Goal: Transaction & Acquisition: Book appointment/travel/reservation

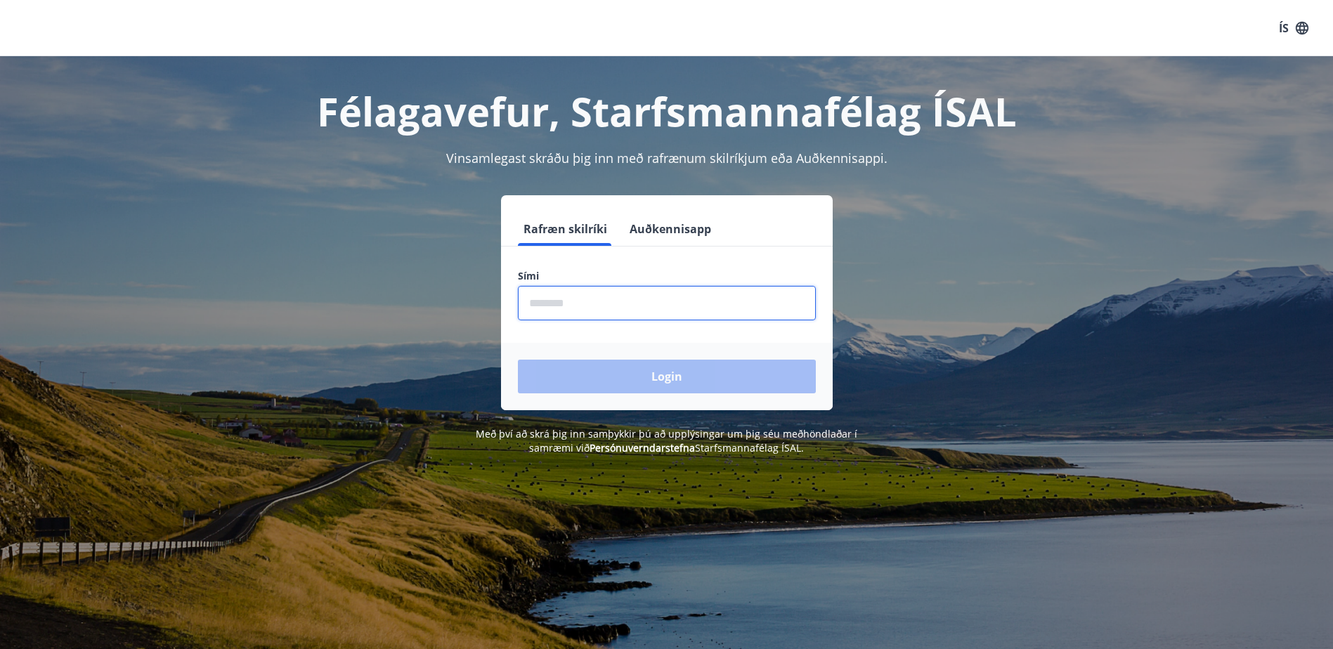
click at [671, 308] on input "phone" at bounding box center [667, 303] width 298 height 34
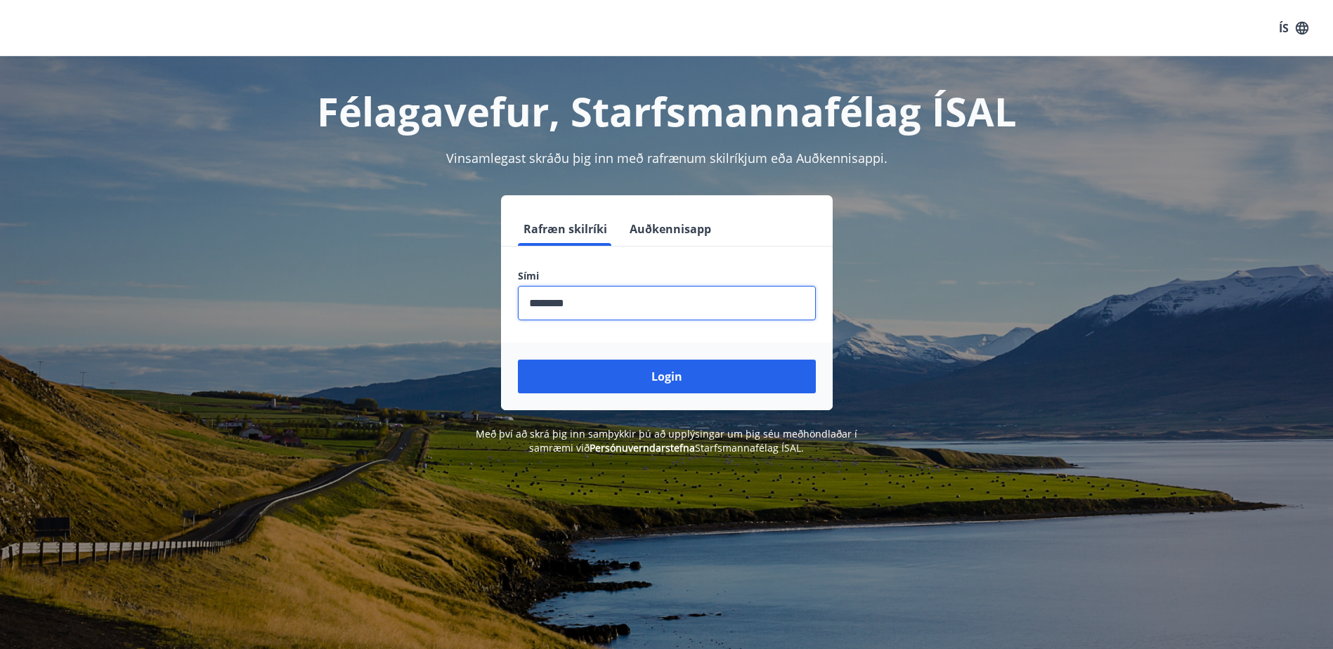
type input "********"
click at [518, 360] on button "Login" at bounding box center [667, 377] width 298 height 34
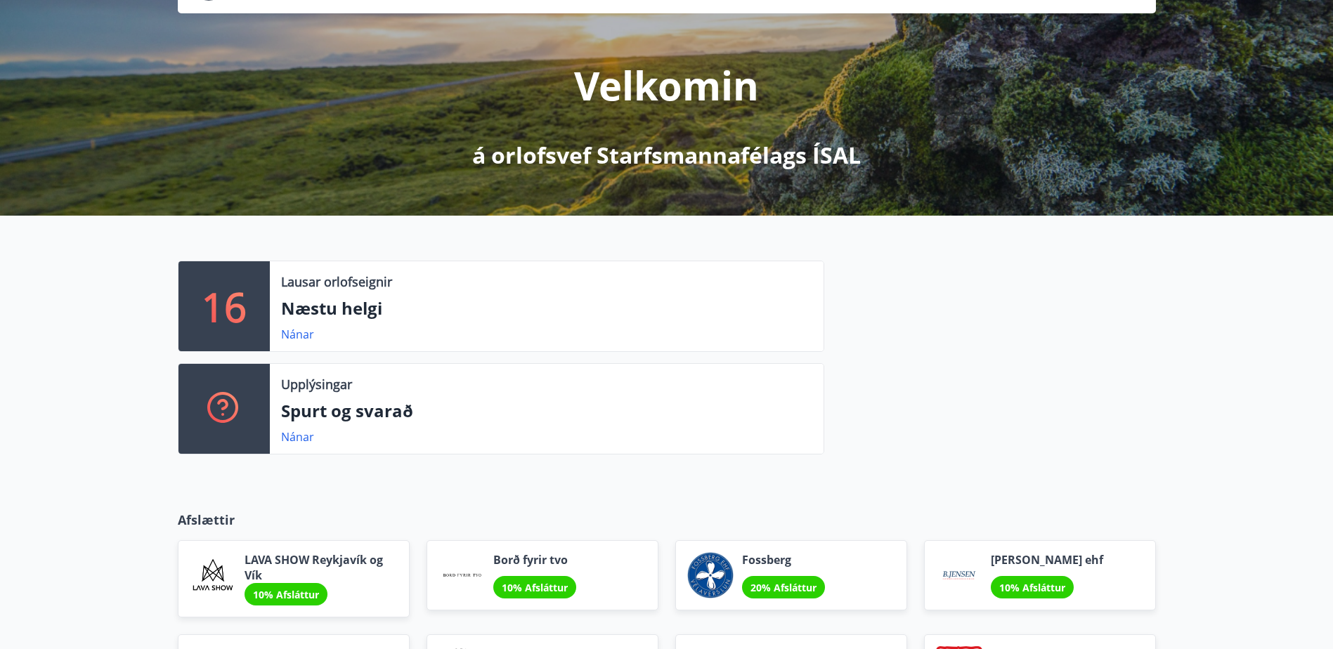
scroll to position [141, 0]
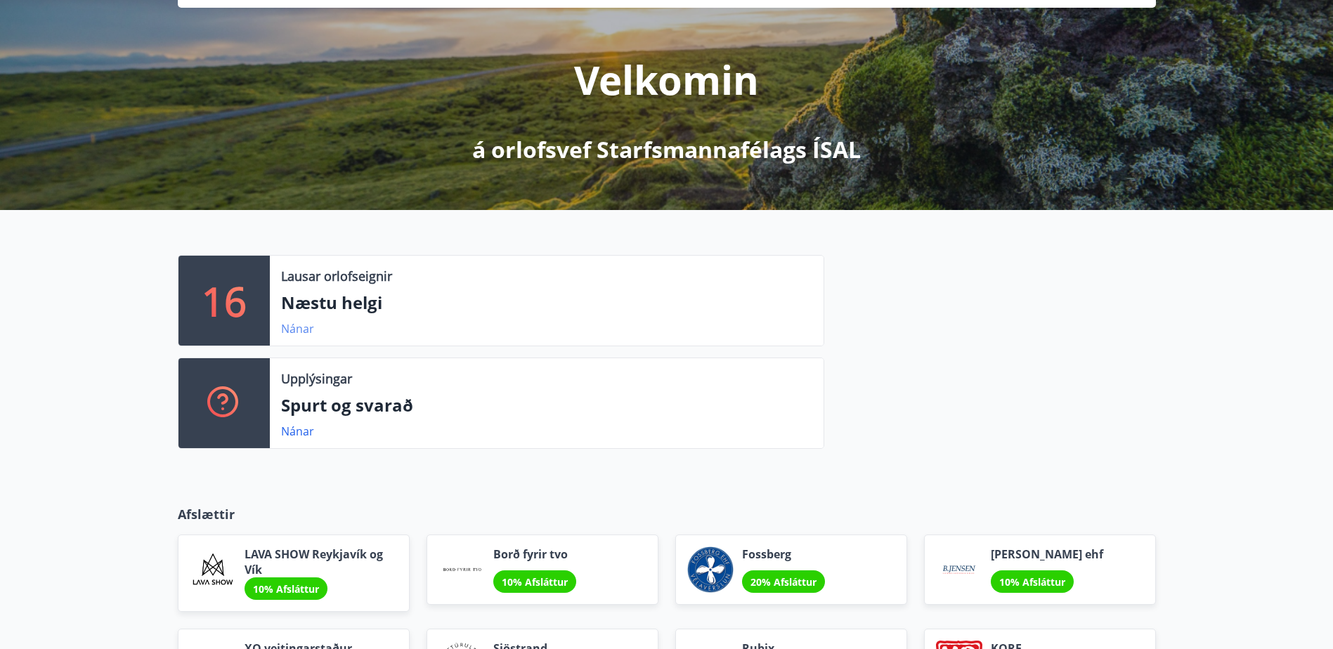
click at [303, 329] on link "Nánar" at bounding box center [297, 328] width 33 height 15
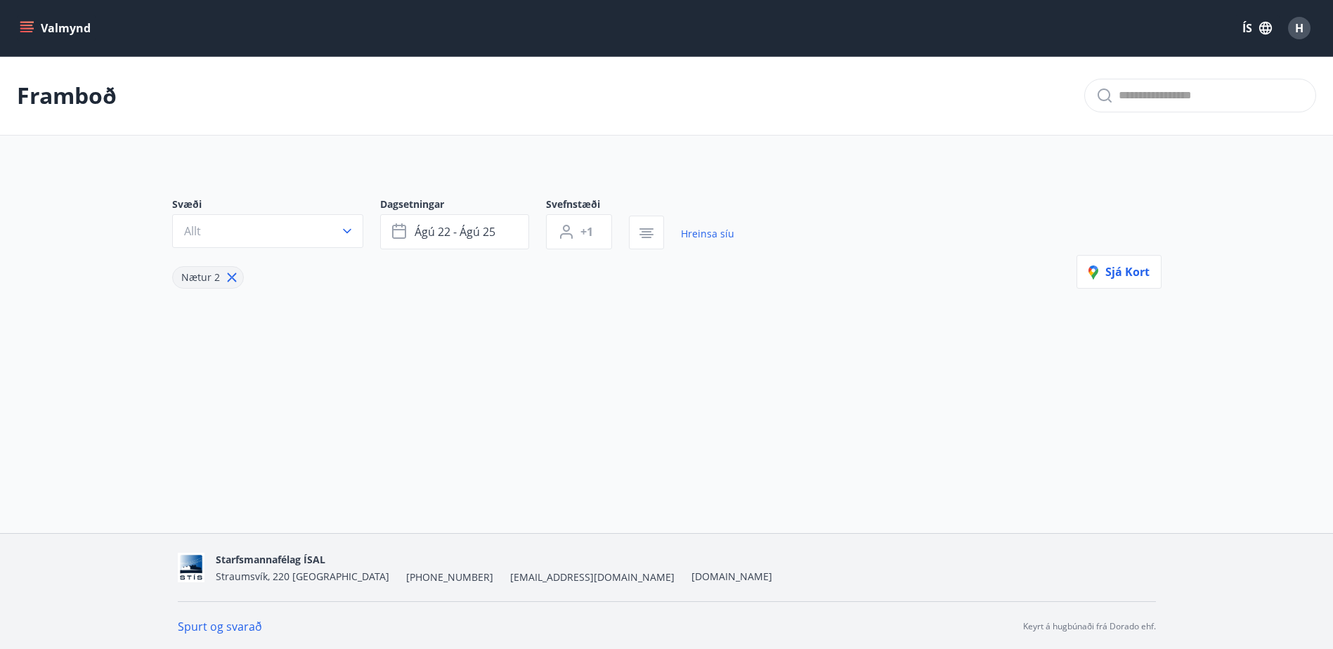
type input "*"
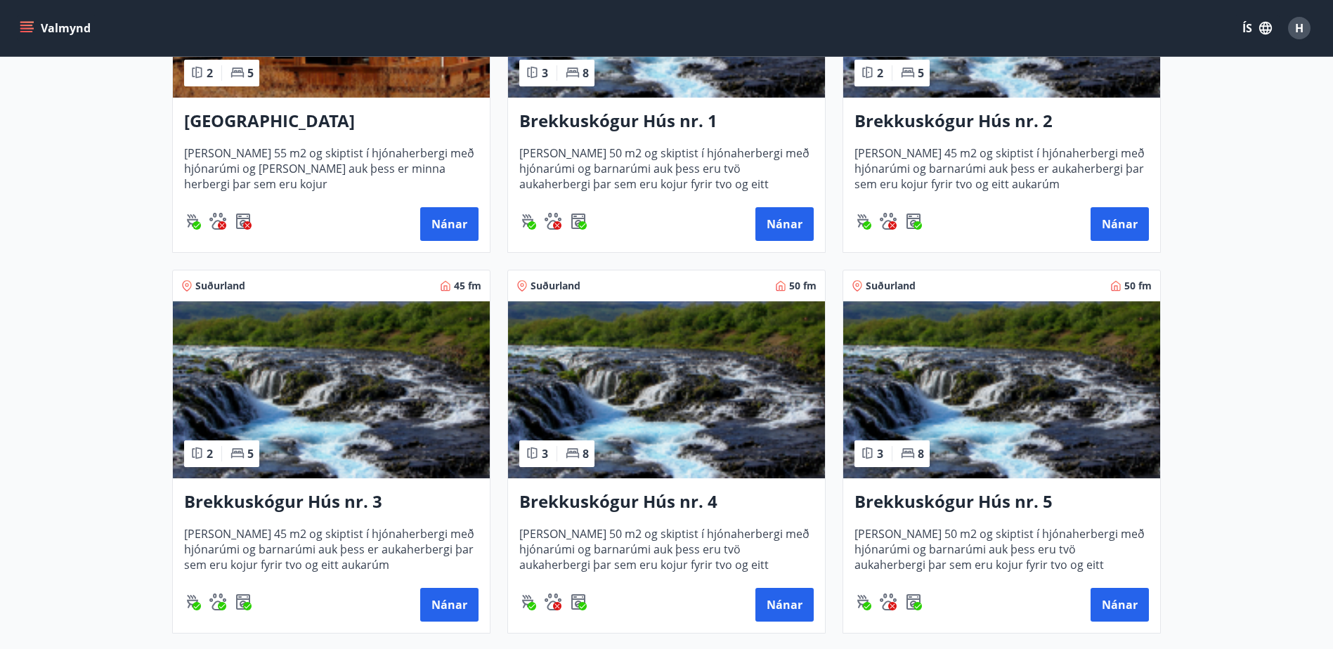
scroll to position [492, 0]
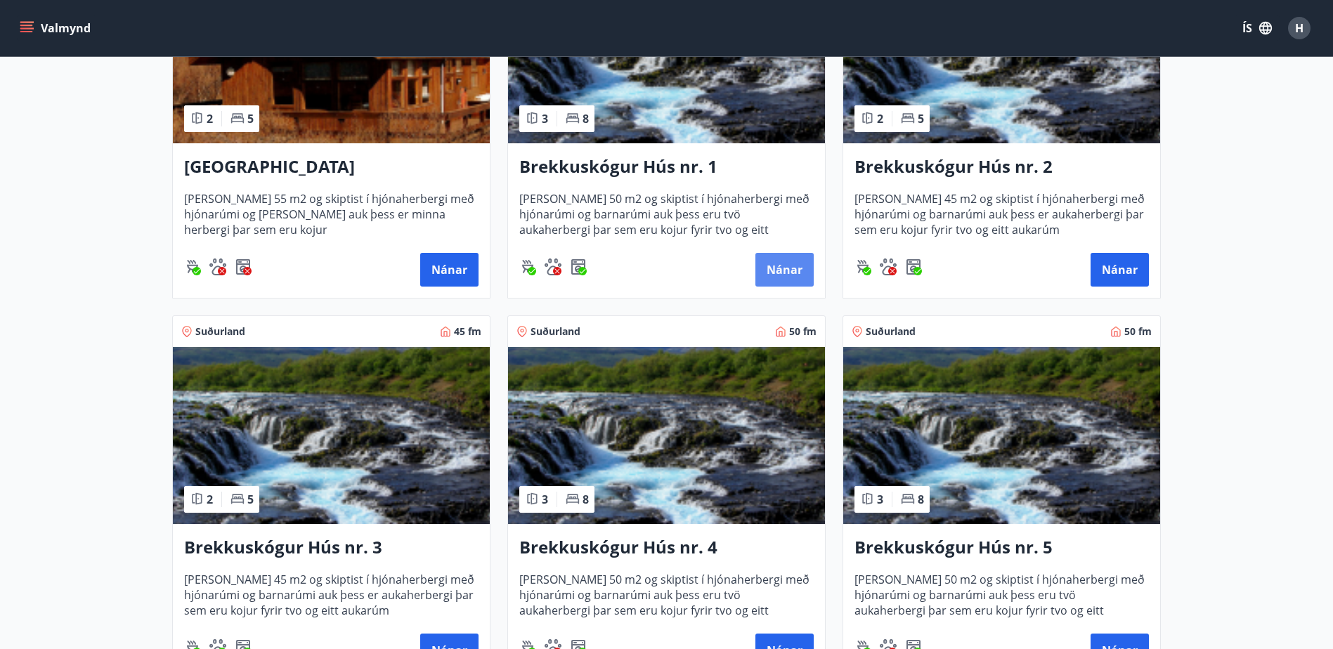
click at [775, 260] on button "Nánar" at bounding box center [785, 270] width 58 height 34
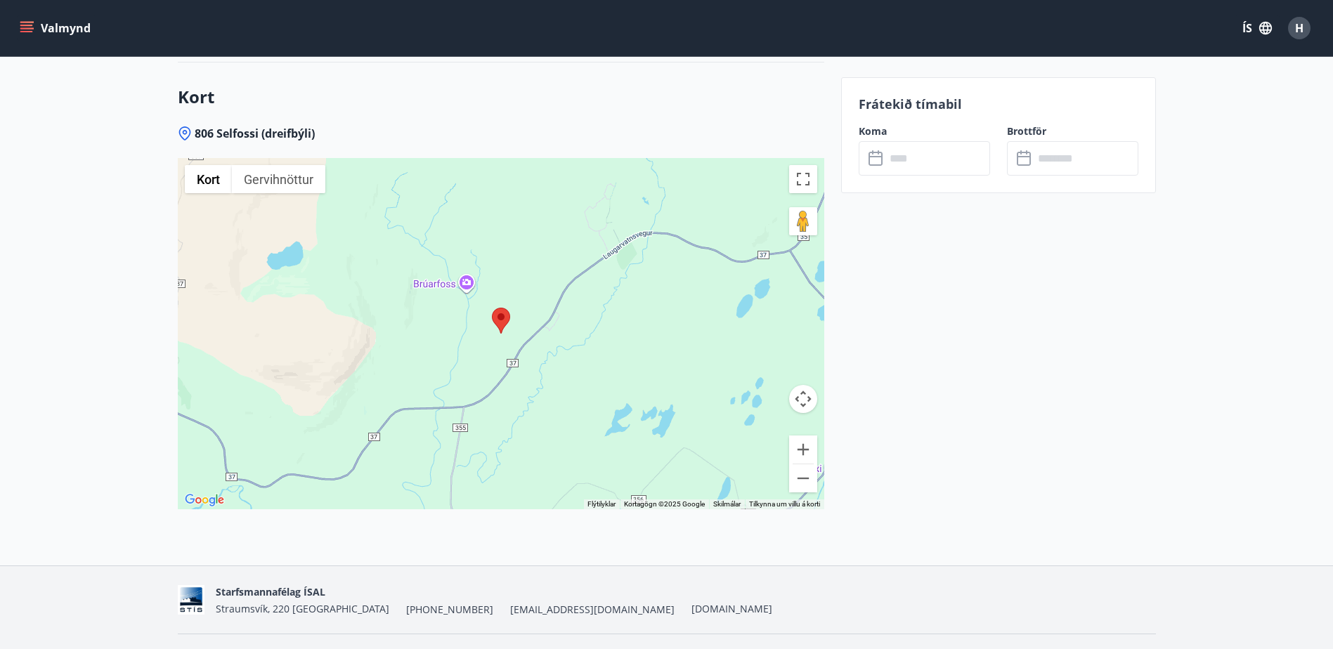
scroll to position [1545, 0]
